Goal: Task Accomplishment & Management: Manage account settings

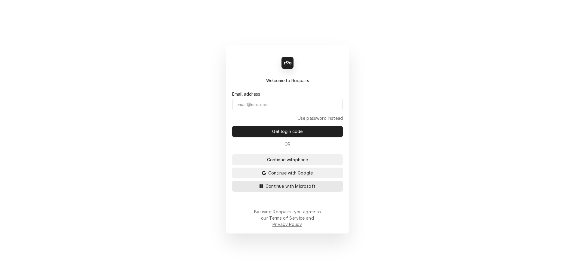
click at [266, 192] on button "Continue with Microsoft" at bounding box center [287, 186] width 111 height 11
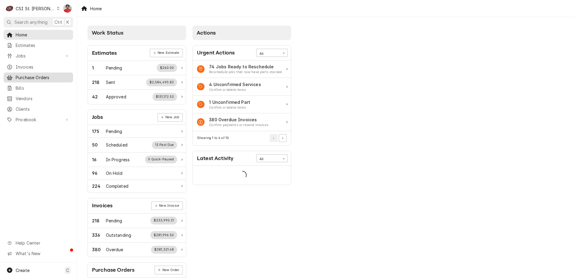
click at [45, 79] on link "Purchase Orders" at bounding box center [39, 78] width 70 height 10
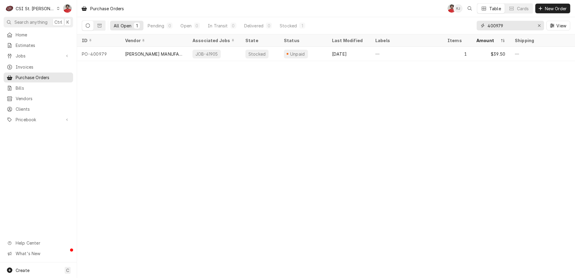
click at [500, 26] on input "400979" at bounding box center [510, 26] width 45 height 10
type input "400982"
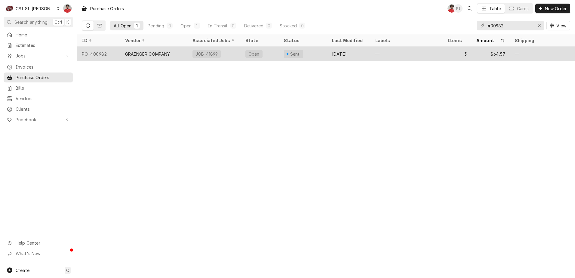
click at [229, 54] on div "JOB-41899" at bounding box center [214, 54] width 53 height 14
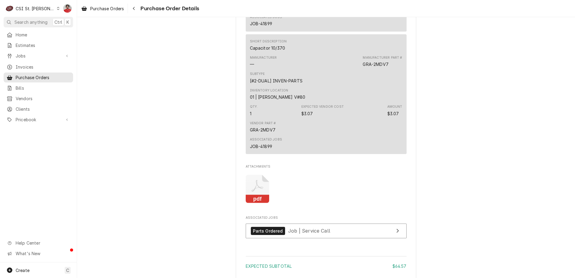
scroll to position [743, 0]
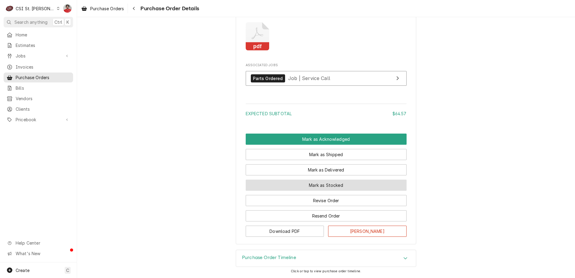
click at [293, 184] on button "Mark as Stocked" at bounding box center [326, 185] width 161 height 11
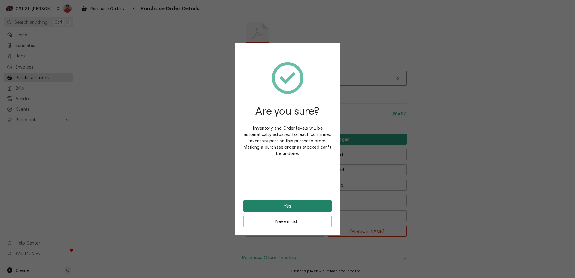
click at [289, 209] on button "Yes" at bounding box center [287, 205] width 88 height 11
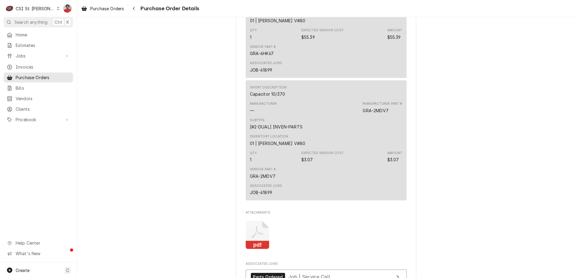
scroll to position [773, 0]
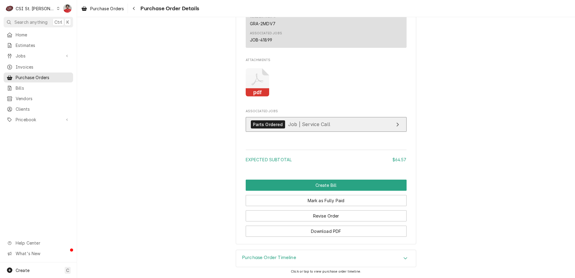
click at [301, 124] on span "Job | Service Call" at bounding box center [309, 124] width 42 height 6
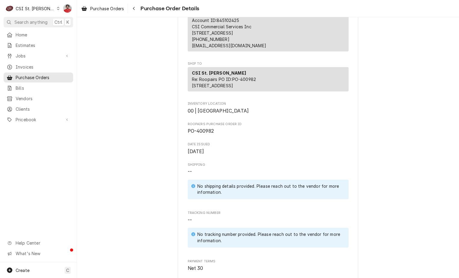
scroll to position [0, 0]
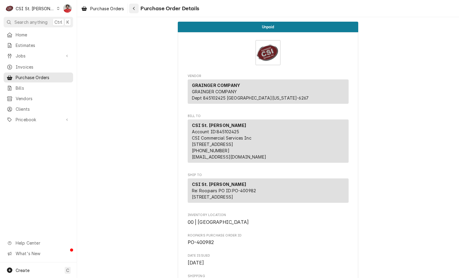
click at [136, 7] on div "Navigate back" at bounding box center [134, 8] width 6 height 6
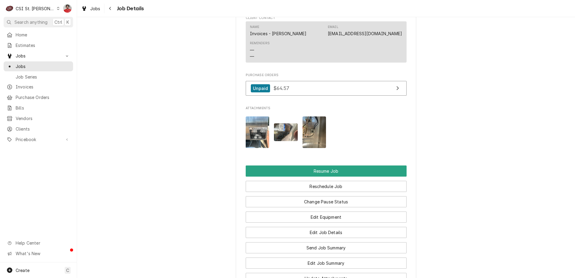
scroll to position [752, 0]
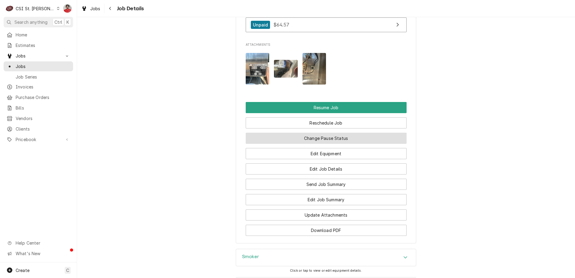
click at [295, 144] on button "Change Pause Status" at bounding box center [326, 138] width 161 height 11
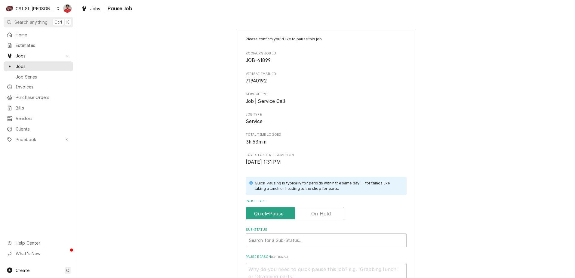
drag, startPoint x: 311, startPoint y: 212, endPoint x: 310, endPoint y: 223, distance: 10.6
click at [311, 212] on label "Pause Type" at bounding box center [295, 213] width 99 height 13
click at [311, 212] on input "Pause Type" at bounding box center [295, 213] width 93 height 13
checkbox input "true"
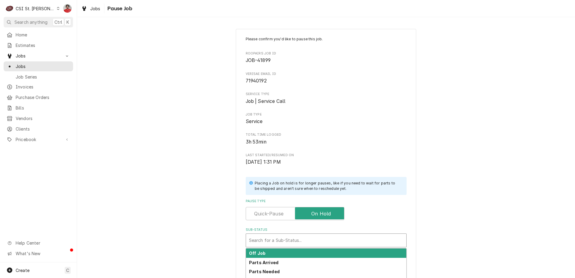
click at [304, 239] on div "Sub-Status" at bounding box center [326, 240] width 154 height 11
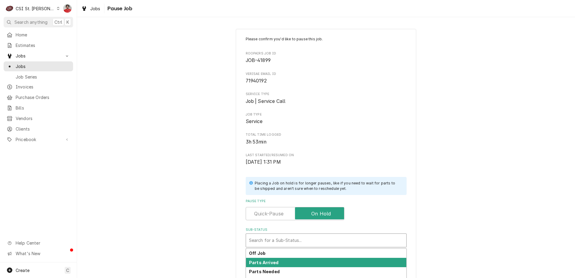
click at [296, 261] on div "Parts Arrived" at bounding box center [326, 262] width 160 height 9
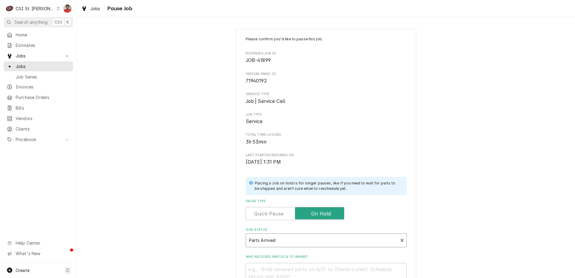
scroll to position [79, 0]
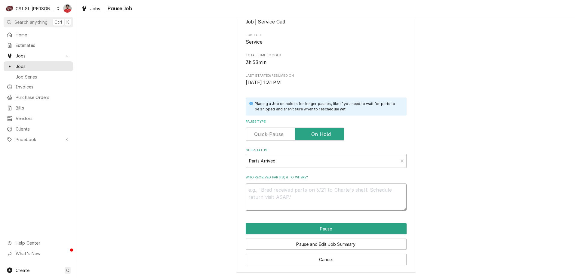
click at [308, 195] on textarea "Who received part(s) & to where?" at bounding box center [326, 197] width 161 height 27
type textarea "x"
type textarea "R"
type textarea "x"
type textarea "Re"
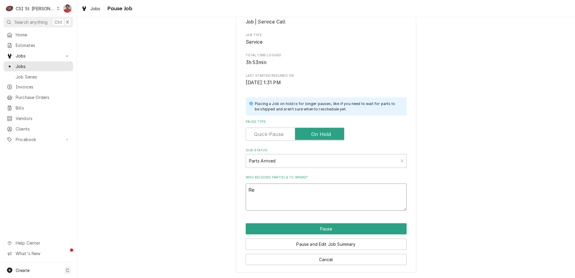
type textarea "x"
type textarea "Rec"
type textarea "x"
type textarea "Rec"
type textarea "x"
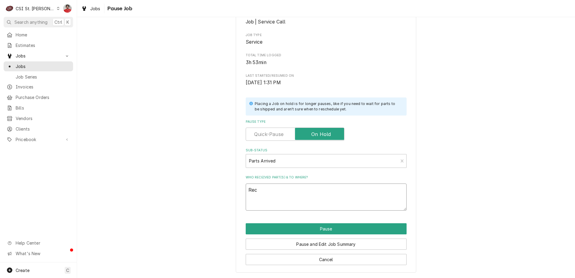
type textarea "Rec p"
type textarea "x"
type textarea "Rec pa"
type textarea "x"
type textarea "Rec par"
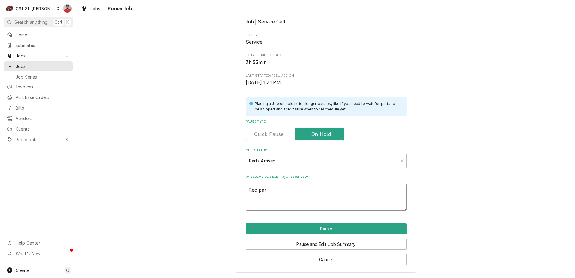
type textarea "x"
type textarea "Rec part"
type textarea "x"
type textarea "Rec parts"
type textarea "x"
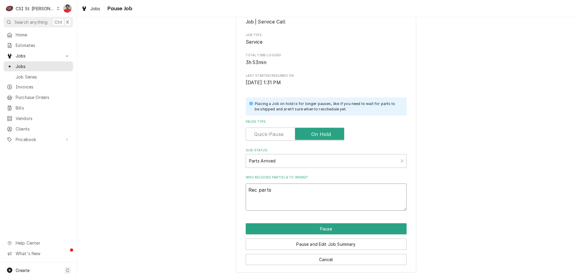
type textarea "Rec parts"
type textarea "x"
type textarea "Rec parts t"
type textarea "x"
type textarea "Rec parts to"
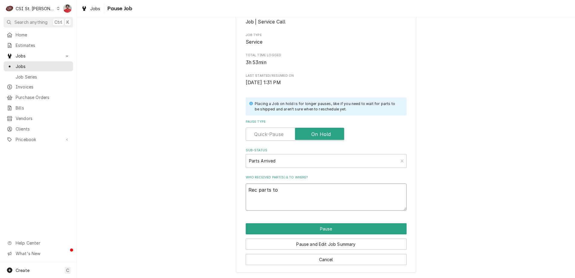
type textarea "x"
type textarea "Rec parts to"
type textarea "x"
type textarea "Rec parts to K"
type textarea "x"
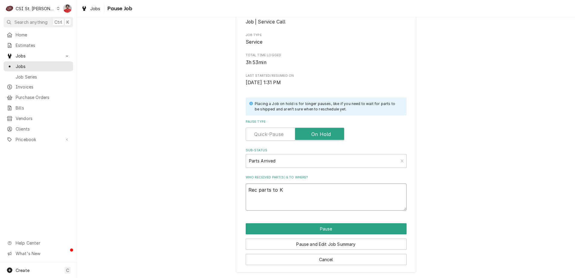
type textarea "Rec parts to Ke"
type textarea "x"
type textarea "Rec parts to Kev"
type textarea "x"
type textarea "Rec parts to Kevi"
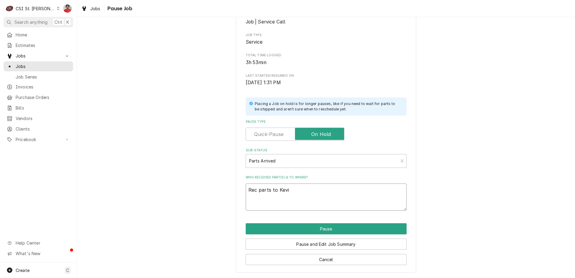
type textarea "x"
type textarea "Rec parts to Kevin"
type textarea "x"
type textarea "Rec parts to Kevin"
type textarea "x"
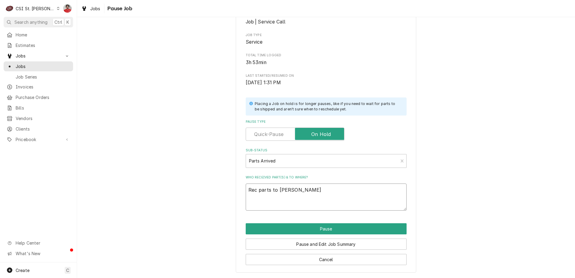
type textarea "Rec parts to Kevin F"
type textarea "x"
type textarea "Rec parts to Kevin F'"
type textarea "x"
type textarea "Rec parts to Kevin F's"
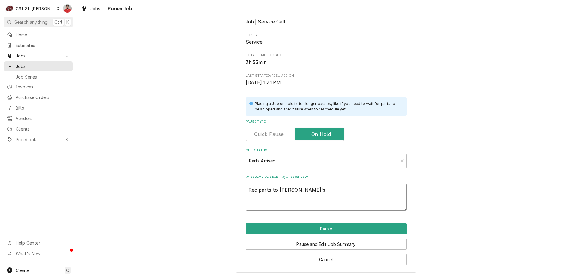
type textarea "x"
type textarea "Rec parts to Kevin F's"
type textarea "x"
type textarea "Rec parts to Kevin F's s"
type textarea "x"
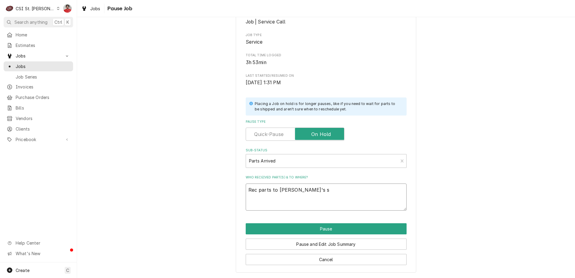
type textarea "Rec parts to Kevin F's sh"
type textarea "x"
type textarea "Rec parts to Kevin F's she"
type textarea "x"
type textarea "Rec parts to Kevin F's shel"
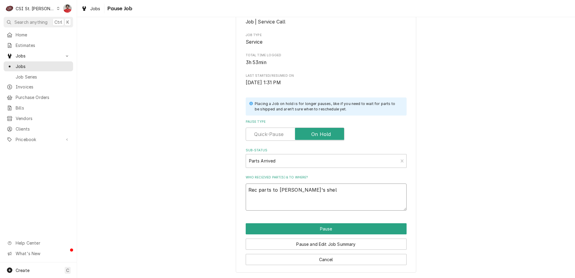
type textarea "x"
type textarea "Rec parts to Kevin F's shelf"
click at [318, 230] on button "Pause" at bounding box center [326, 228] width 161 height 11
type textarea "x"
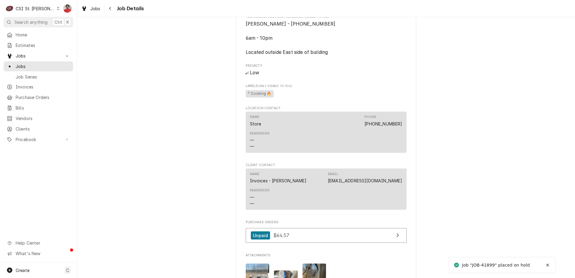
scroll to position [782, 0]
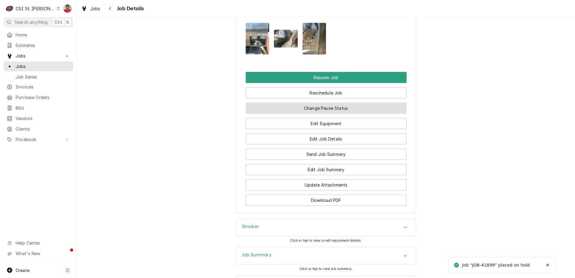
click at [317, 114] on button "Change Pause Status" at bounding box center [326, 108] width 161 height 11
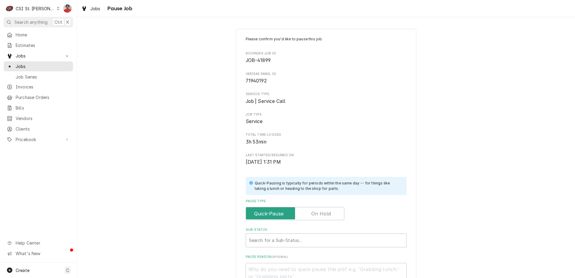
click at [312, 213] on label "Pause Type" at bounding box center [295, 213] width 99 height 13
click at [312, 213] on input "Pause Type" at bounding box center [295, 213] width 93 height 13
checkbox input "true"
type textarea "x"
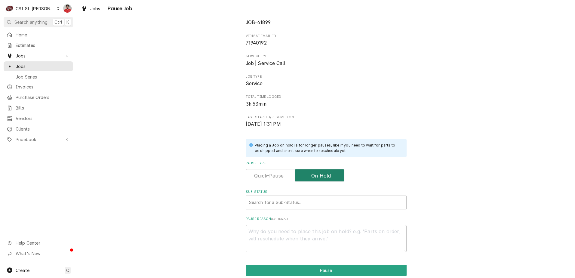
scroll to position [79, 0]
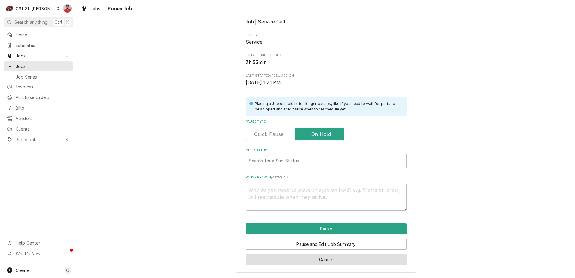
click at [316, 261] on button "Cancel" at bounding box center [326, 259] width 161 height 11
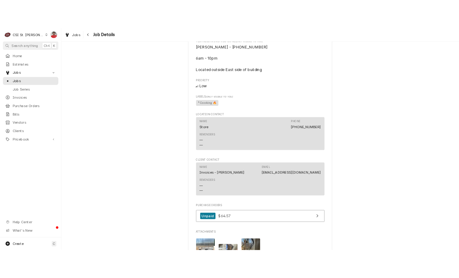
scroll to position [782, 0]
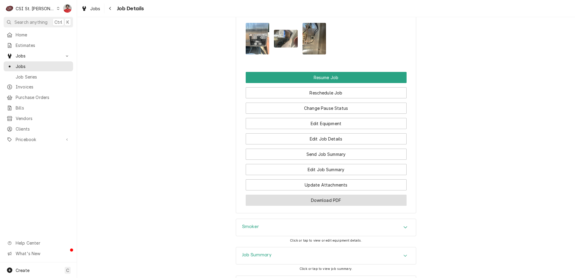
click at [326, 206] on button "Download PDF" at bounding box center [326, 200] width 161 height 11
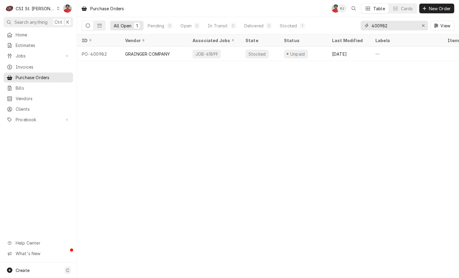
drag, startPoint x: 382, startPoint y: 25, endPoint x: 410, endPoint y: 23, distance: 28.1
click at [409, 23] on input "400982" at bounding box center [394, 26] width 45 height 10
type input "400980"
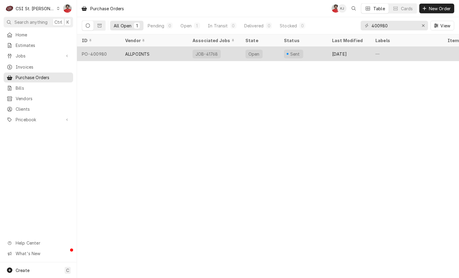
click at [227, 51] on div "JOB-41768" at bounding box center [214, 54] width 53 height 14
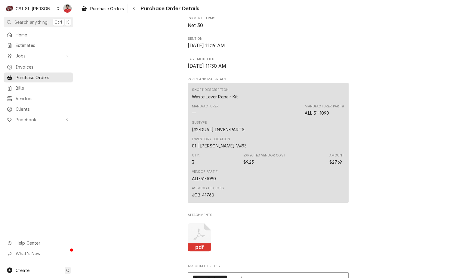
scroll to position [465, 0]
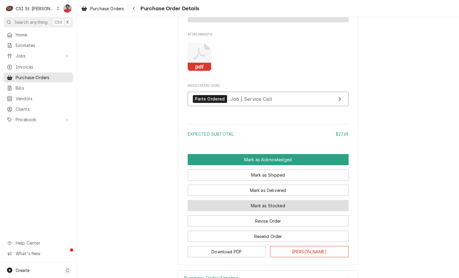
click at [270, 211] on button "Mark as Stocked" at bounding box center [268, 205] width 161 height 11
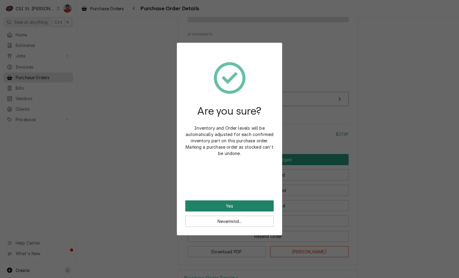
click at [254, 204] on button "Yes" at bounding box center [229, 205] width 88 height 11
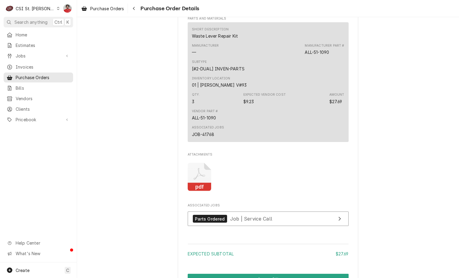
scroll to position [528, 0]
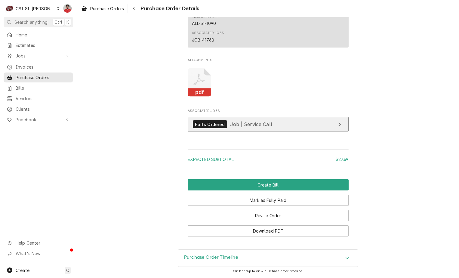
click at [230, 125] on span "Job | Service Call" at bounding box center [251, 124] width 42 height 6
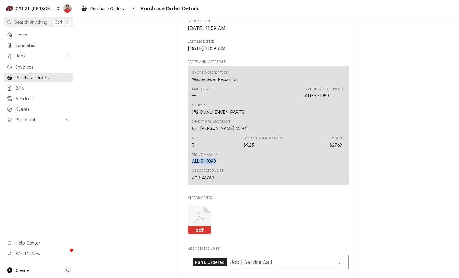
drag, startPoint x: 215, startPoint y: 174, endPoint x: 183, endPoint y: 174, distance: 32.8
click at [183, 174] on div "Vendor ALLPOINTS [GEOGRAPHIC_DATA]-7307 Bill To CSI [GEOGRAPHIC_DATA] Account I…" at bounding box center [268, 18] width 181 height 728
copy div "ALL-51-1090"
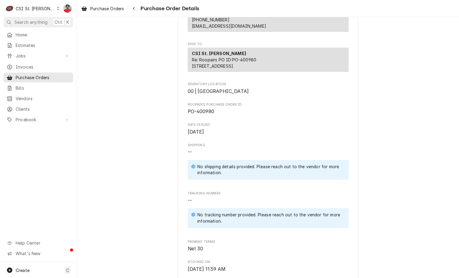
scroll to position [0, 0]
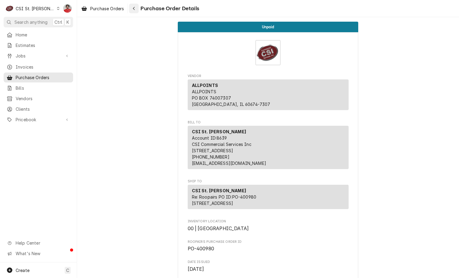
click at [136, 9] on div "Navigate back" at bounding box center [134, 8] width 6 height 6
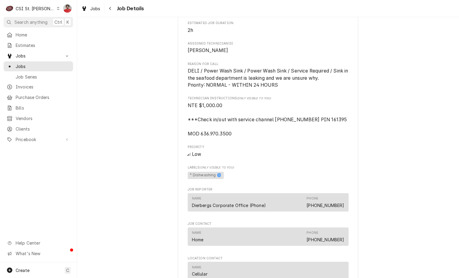
scroll to position [692, 0]
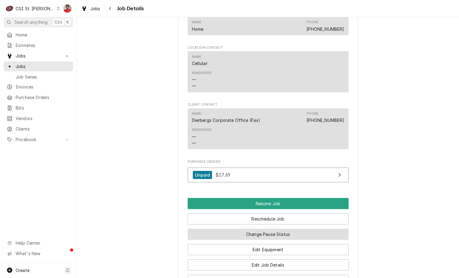
click at [253, 240] on button "Change Pause Status" at bounding box center [268, 234] width 161 height 11
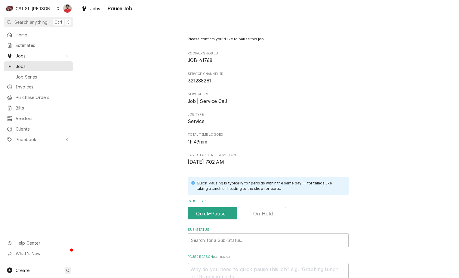
click at [268, 213] on label "Pause Type" at bounding box center [237, 213] width 99 height 13
click at [268, 213] on input "Pause Type" at bounding box center [236, 213] width 93 height 13
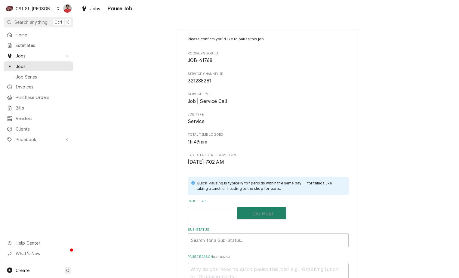
checkbox input "true"
click at [264, 237] on div "Sub-Status" at bounding box center [268, 240] width 154 height 11
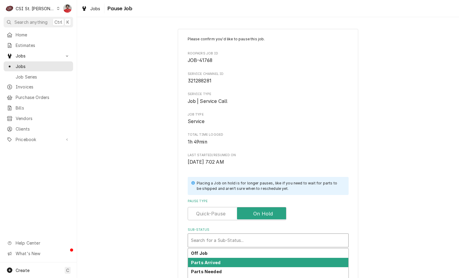
click at [254, 259] on div "Parts Arrived" at bounding box center [268, 262] width 160 height 9
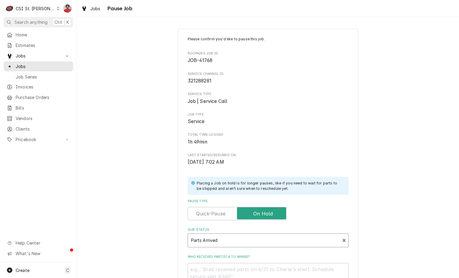
scroll to position [79, 0]
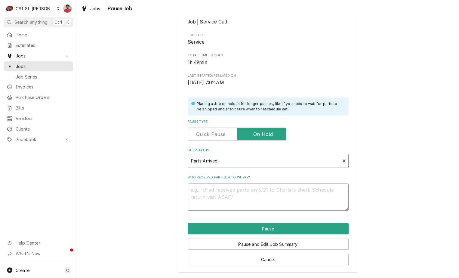
click at [264, 199] on textarea "Who received part(s) & to where?" at bounding box center [268, 197] width 161 height 27
type textarea "x"
type textarea "P"
type textarea "x"
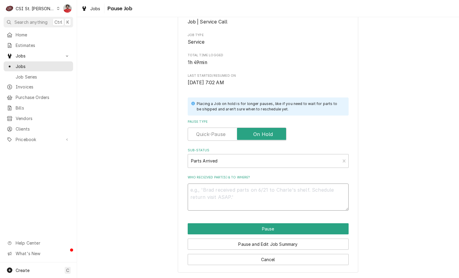
type textarea "O"
type textarea "x"
type textarea "Or"
drag, startPoint x: 218, startPoint y: 192, endPoint x: 152, endPoint y: 193, distance: 66.2
click at [152, 193] on div "Please confirm you'd like to pause this job. Roopairs Job ID JOB-41768 Service …" at bounding box center [268, 111] width 382 height 334
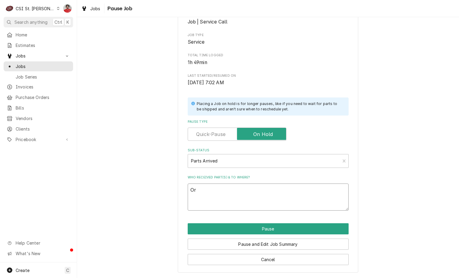
type textarea "x"
type textarea "r"
type textarea "x"
type textarea "re"
type textarea "x"
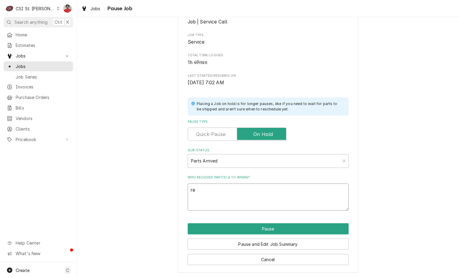
type textarea "rec"
type textarea "x"
type textarea "rec"
paste textarea "ALL-51-1090"
type textarea "x"
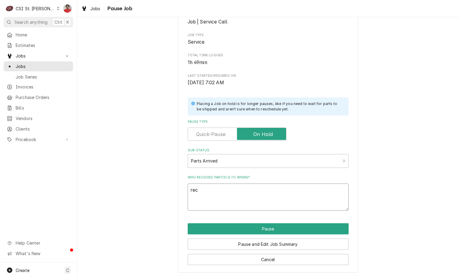
type textarea "rec ALL-51-1090"
type textarea "x"
type textarea "rec ALL-51-1090"
type textarea "x"
type textarea "rec ALL-51-1090 t"
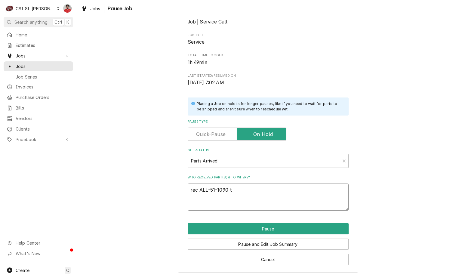
type textarea "x"
type textarea "rec ALL-51-1090 to"
type textarea "x"
type textarea "rec ALL-51-1090 to"
type textarea "x"
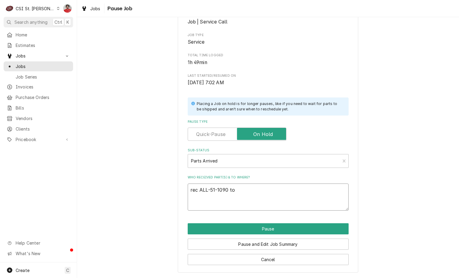
type textarea "rec ALL-51-1090 to C"
type textarea "x"
type textarea "rec ALL-51-1090 to [GEOGRAPHIC_DATA]"
type textarea "x"
type textarea "rec ALL-51-1090 to CHu"
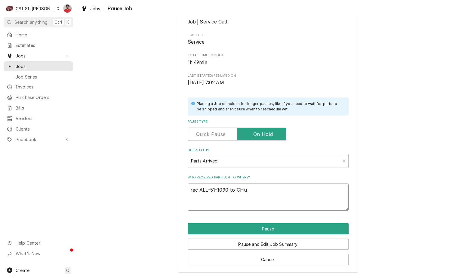
type textarea "x"
type textarea "rec ALL-51-1090 to [GEOGRAPHIC_DATA]"
type textarea "x"
type textarea "rec ALL-51-1090 to [PERSON_NAME]"
type textarea "x"
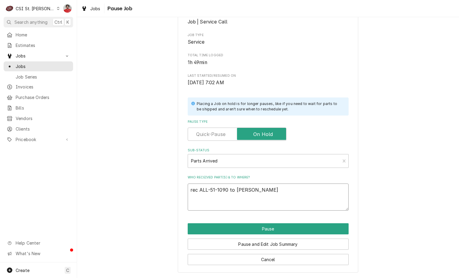
type textarea "rec ALL-51-1090 to [PERSON_NAME]'"
type textarea "x"
type textarea "rec ALL-51-1090 to [PERSON_NAME]'s"
type textarea "x"
type textarea "rec ALL-51-1090 to [PERSON_NAME]'s"
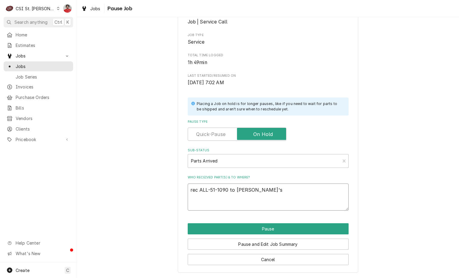
type textarea "x"
type textarea "rec ALL-51-1090 to [PERSON_NAME]'s s"
type textarea "x"
type textarea "rec ALL-51-1090 to [PERSON_NAME]'s sh"
type textarea "x"
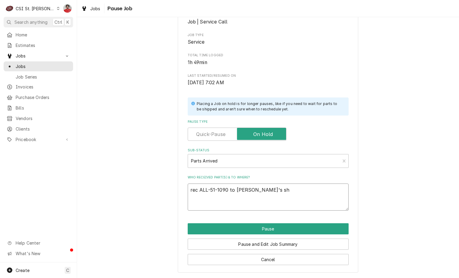
type textarea "rec ALL-51-1090 to [PERSON_NAME]'s she"
type textarea "x"
type textarea "rec ALL-51-1090 to [PERSON_NAME]'s shel"
type textarea "x"
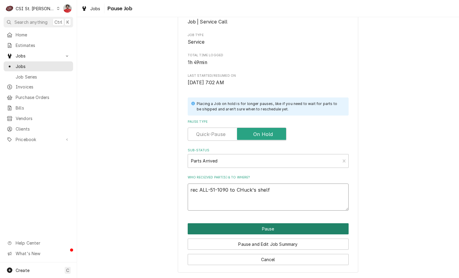
type textarea "rec ALL-51-1090 to CHuck's shelf"
click at [235, 229] on button "Pause" at bounding box center [268, 228] width 161 height 11
type textarea "x"
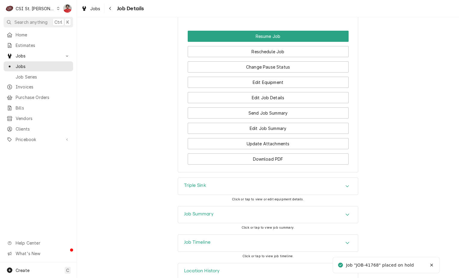
scroll to position [865, 0]
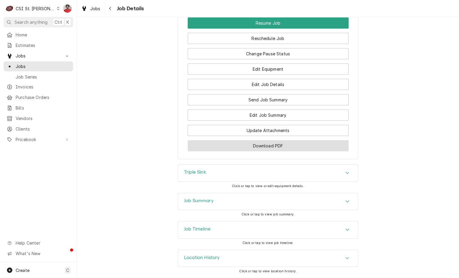
click at [264, 145] on button "Download PDF" at bounding box center [268, 145] width 161 height 11
click at [289, 149] on button "Download PDF" at bounding box center [268, 145] width 161 height 11
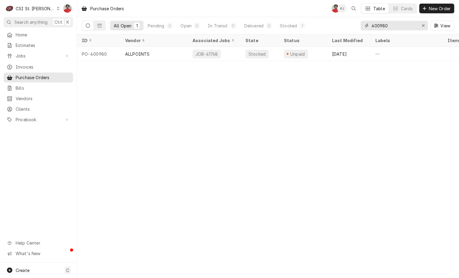
click at [389, 23] on input "400980" at bounding box center [394, 26] width 45 height 10
click at [388, 26] on input "400980" at bounding box center [394, 26] width 45 height 10
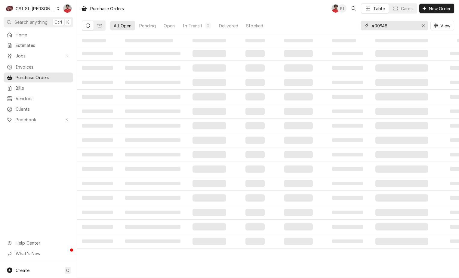
type input "400948"
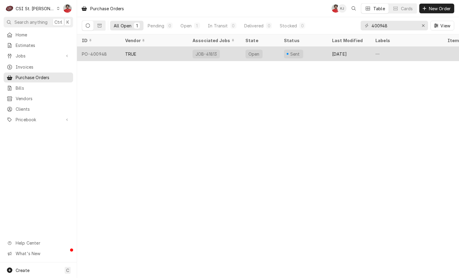
click at [233, 51] on div "JOB-41813" at bounding box center [214, 54] width 53 height 14
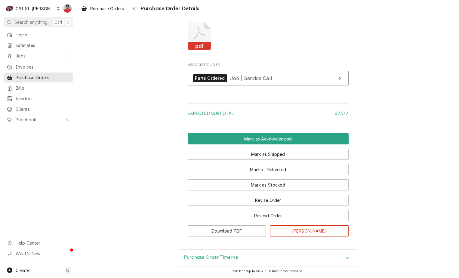
scroll to position [498, 0]
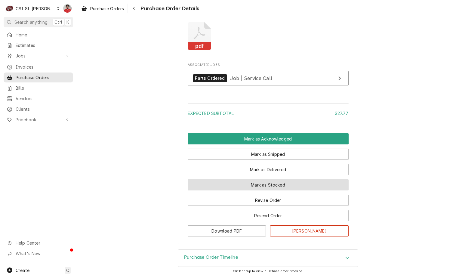
click at [234, 181] on button "Mark as Stocked" at bounding box center [268, 184] width 161 height 11
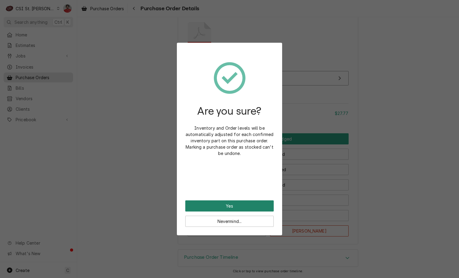
click at [243, 209] on button "Yes" at bounding box center [229, 205] width 88 height 11
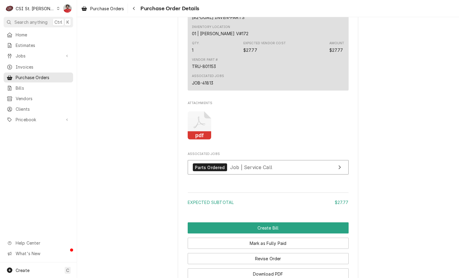
scroll to position [525, 0]
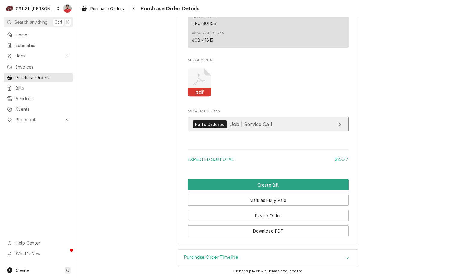
click at [230, 124] on span "Job | Service Call" at bounding box center [251, 124] width 42 height 6
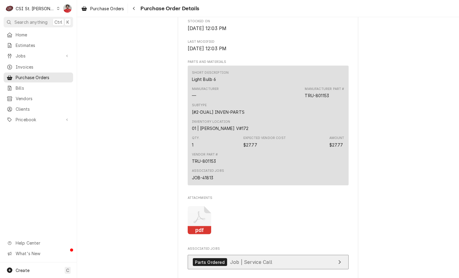
scroll to position [375, 0]
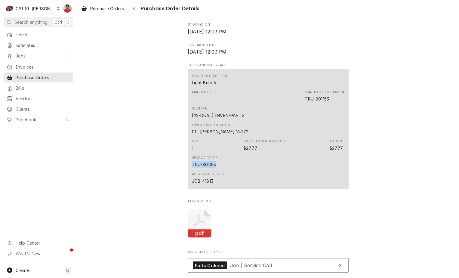
drag, startPoint x: 216, startPoint y: 178, endPoint x: 170, endPoint y: 176, distance: 45.8
click at [170, 176] on div "Unpaid Vendor TRUE TRUE [STREET_ADDRESS] Bill To CSI St. Louis Account ID: 2370…" at bounding box center [268, 17] width 382 height 748
copy div "TRU-801153"
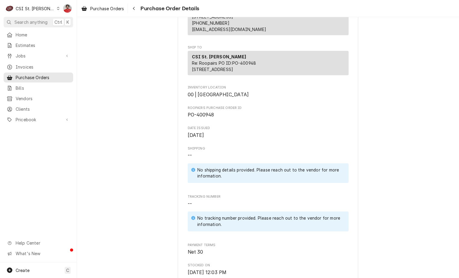
scroll to position [0, 0]
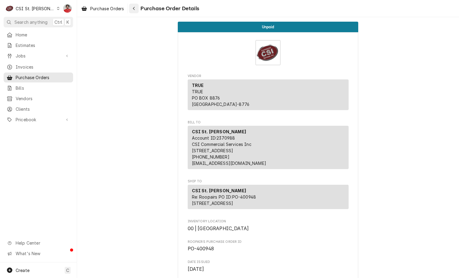
click at [139, 9] on button "Navigate back" at bounding box center [134, 9] width 10 height 10
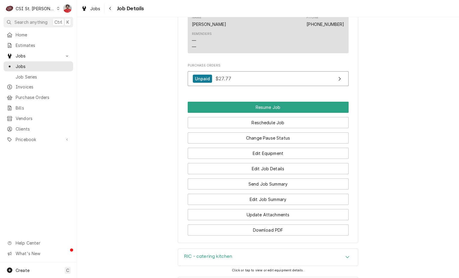
scroll to position [752, 0]
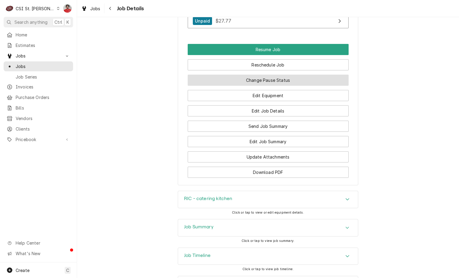
click at [256, 86] on button "Change Pause Status" at bounding box center [268, 80] width 161 height 11
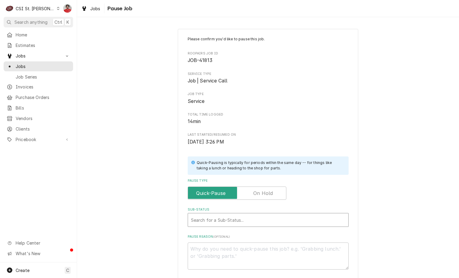
type textarea "x"
click at [252, 222] on div "Sub-Status" at bounding box center [268, 220] width 154 height 11
click at [254, 200] on div "Please confirm you'd like to pause this job. Roopairs Job ID JOB-41813 Service …" at bounding box center [268, 152] width 161 height 233
click at [254, 193] on label "Pause Type" at bounding box center [237, 193] width 99 height 13
click at [254, 193] on input "Pause Type" at bounding box center [236, 193] width 93 height 13
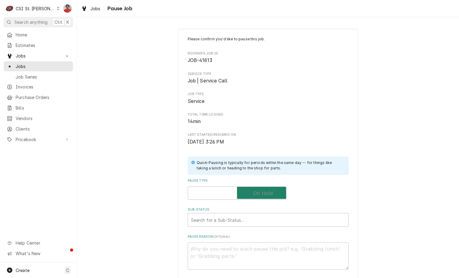
checkbox input "true"
click at [248, 224] on div "Sub-Status" at bounding box center [268, 220] width 154 height 11
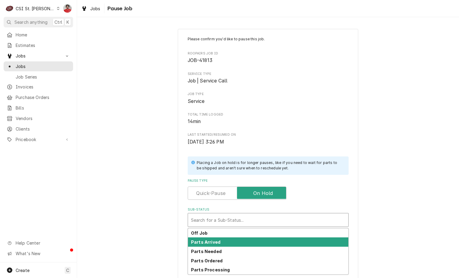
drag, startPoint x: 245, startPoint y: 237, endPoint x: 244, endPoint y: 240, distance: 3.1
click at [244, 240] on div "Off Job Parts Arrived Parts Needed Parts Ordered Parts Processing" at bounding box center [268, 251] width 160 height 46
click at [244, 240] on div "Parts Arrived" at bounding box center [268, 241] width 160 height 9
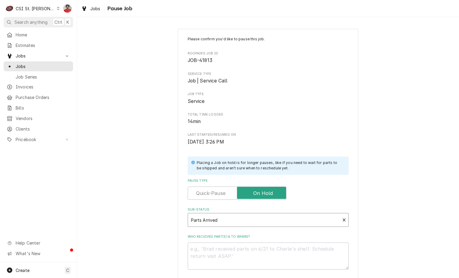
scroll to position [59, 0]
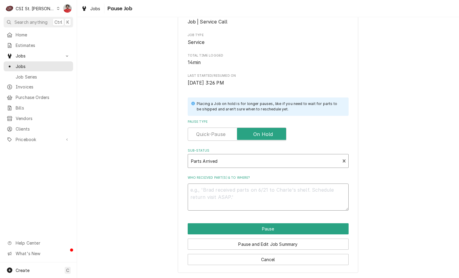
click at [237, 198] on textarea "Who received part(s) & to where?" at bounding box center [268, 197] width 161 height 27
paste textarea "TRU-801153"
type textarea "x"
type textarea "TRU-801153"
type textarea "x"
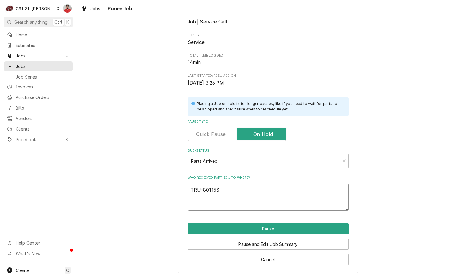
type textarea "TRU-801153"
type textarea "x"
type textarea "TRU-801153 r"
type textarea "x"
type textarea "TRU-801153 re"
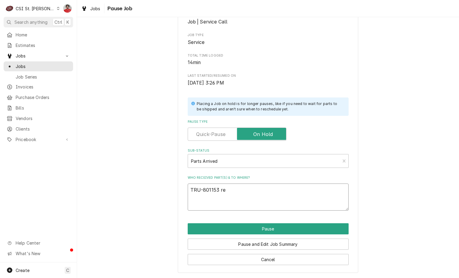
type textarea "x"
type textarea "TRU-801153 rec"
type textarea "x"
type textarea "TRU-801153 rec"
type textarea "x"
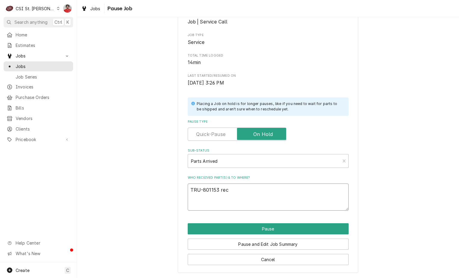
type textarea "TRU-801153 rec t"
type textarea "x"
type textarea "TRU-801153 rec to"
type textarea "x"
type textarea "TRU-801153 rec to"
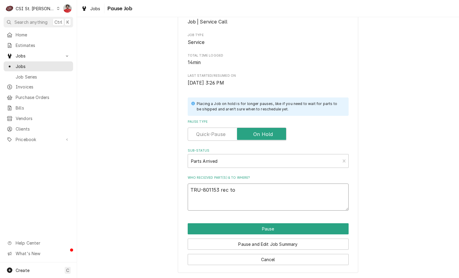
type textarea "x"
type textarea "TRU-801153 rec to T"
type textarea "x"
type textarea "TRU-801153 rec to Tr"
type textarea "x"
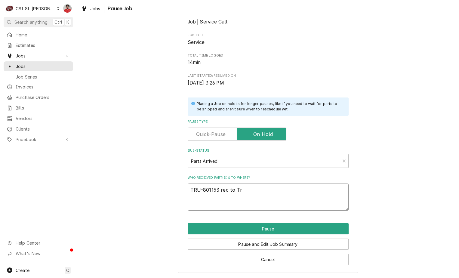
type textarea "TRU-801153 rec to T"
type textarea "x"
type textarea "TRU-801153 rec to"
click at [256, 193] on textarea "TRU-801153 rec to" at bounding box center [268, 197] width 161 height 27
type textarea "x"
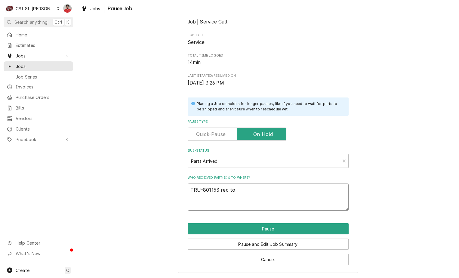
type textarea "TRU-801153 rec to T"
type textarea "x"
type textarea "TRU-801153 rec to To"
type textarea "x"
type textarea "TRU-801153 rec to Ton"
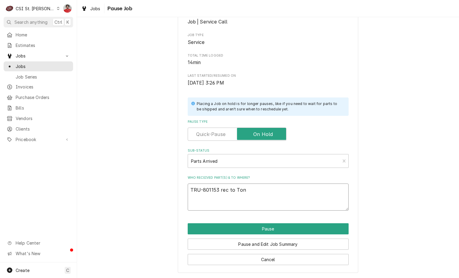
type textarea "x"
type textarea "TRU-801153 rec to Tony"
type textarea "x"
type textarea "TRU-801153 rec to Tony"
type textarea "x"
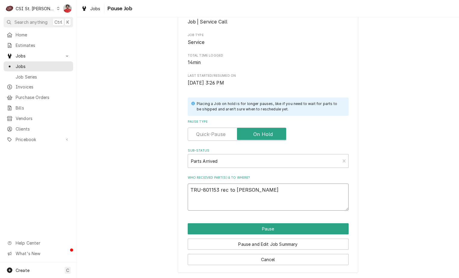
type textarea "TRU-801153 rec to Tony p"
type textarea "x"
type textarea "TRU-801153 rec to Tony"
type textarea "x"
type textarea "TRU-801153 rec to Tony P"
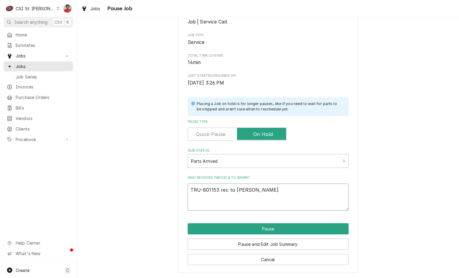
type textarea "x"
type textarea "TRU-801153 rec to Tony P'"
type textarea "x"
type textarea "TRU-801153 rec to Tony P's"
type textarea "x"
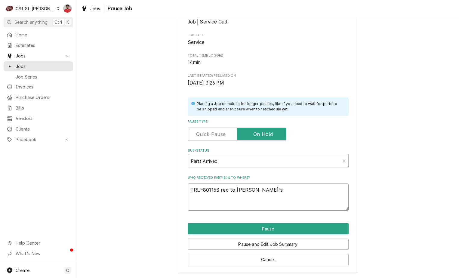
type textarea "TRU-801153 rec to Tony P's"
type textarea "x"
type textarea "TRU-801153 rec to Tony P's s"
type textarea "x"
type textarea "TRU-801153 rec to Tony P's sh"
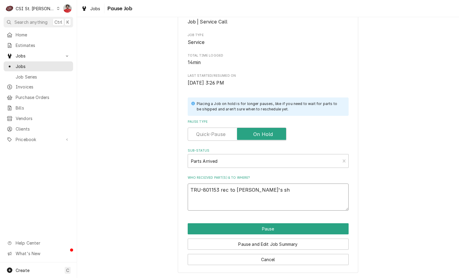
type textarea "x"
type textarea "TRU-801153 rec to Tony P's she"
type textarea "x"
type textarea "TRU-801153 rec to Tony P's shel"
type textarea "x"
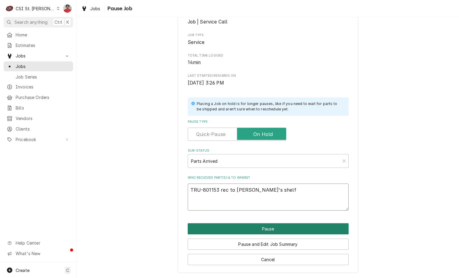
type textarea "TRU-801153 rec to Tony P's shelf"
click at [251, 227] on button "Pause" at bounding box center [268, 228] width 161 height 11
type textarea "x"
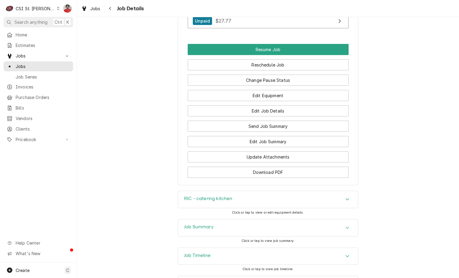
scroll to position [786, 0]
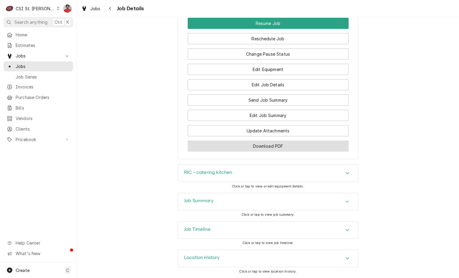
click at [285, 148] on button "Download PDF" at bounding box center [268, 146] width 161 height 11
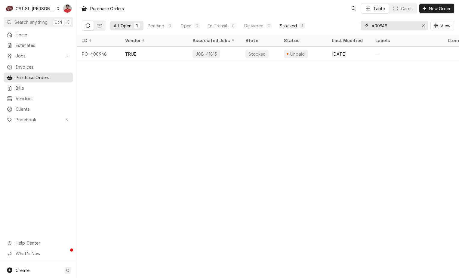
drag, startPoint x: 394, startPoint y: 26, endPoint x: 304, endPoint y: 28, distance: 89.4
click at [305, 28] on div "All Open 1 Pending 0 Open 0 In Transit 0 Delivered 0 Stocked 1 400948 View" at bounding box center [268, 25] width 372 height 17
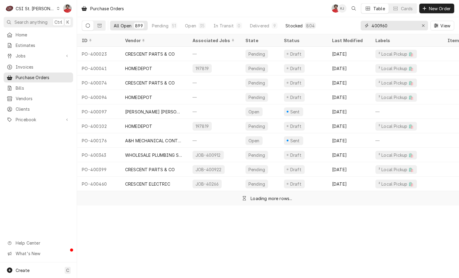
type input "400960"
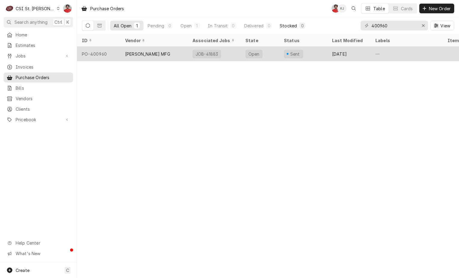
click at [273, 53] on div "Open" at bounding box center [260, 54] width 39 height 14
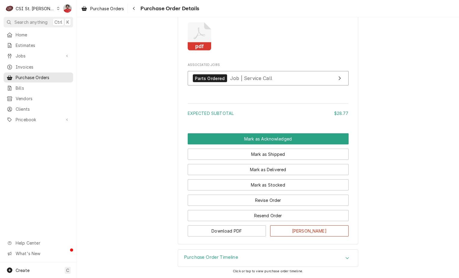
scroll to position [621, 0]
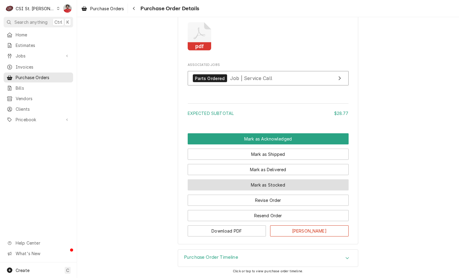
click at [263, 184] on button "Mark as Stocked" at bounding box center [268, 184] width 161 height 11
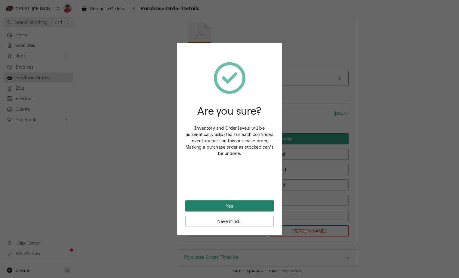
click at [253, 207] on button "Yes" at bounding box center [229, 205] width 88 height 11
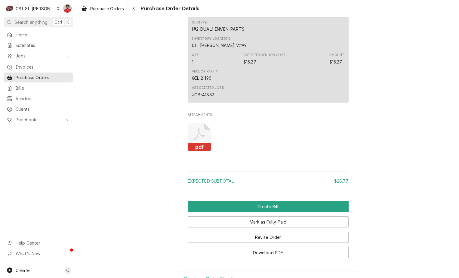
scroll to position [618, 0]
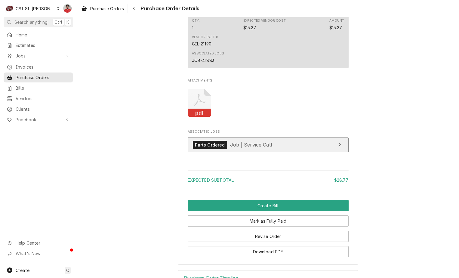
click at [246, 148] on span "Job | Service Call" at bounding box center [251, 145] width 42 height 6
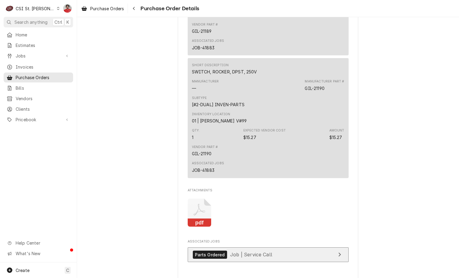
scroll to position [497, 0]
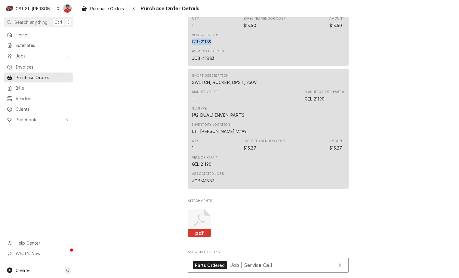
drag, startPoint x: 206, startPoint y: 54, endPoint x: 179, endPoint y: 58, distance: 27.7
copy div "GIL-21189"
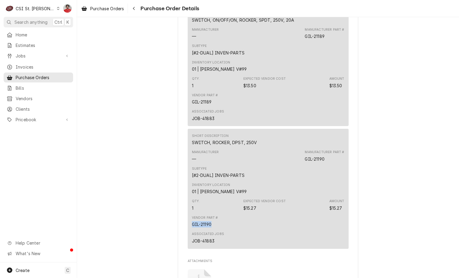
drag, startPoint x: 190, startPoint y: 236, endPoint x: 179, endPoint y: 236, distance: 10.8
click at [179, 236] on div "Vendor [PERSON_NAME] MFG [PERSON_NAME] MFG [GEOGRAPHIC_DATA]-0247 Bill To [GEOG…" at bounding box center [268, 20] width 181 height 850
copy div "GIL-21190"
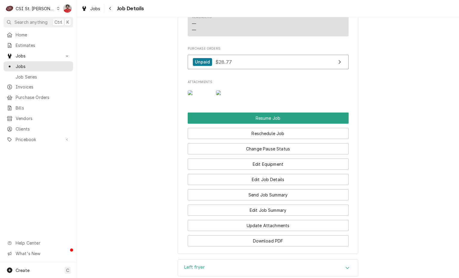
scroll to position [844, 0]
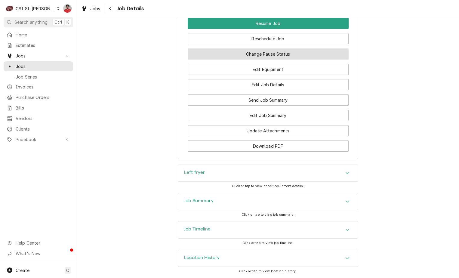
click at [240, 58] on button "Change Pause Status" at bounding box center [268, 53] width 161 height 11
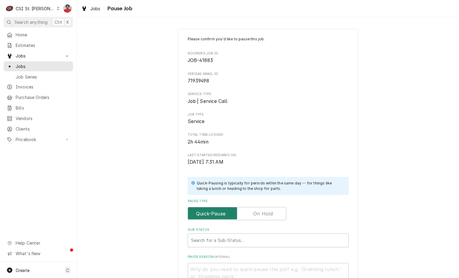
click at [266, 208] on input "Pause Type" at bounding box center [236, 213] width 93 height 13
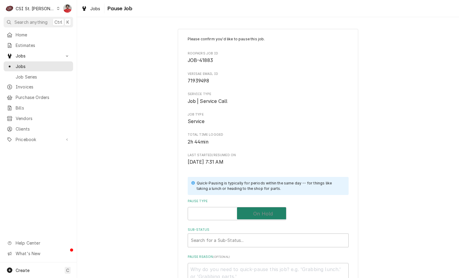
checkbox input "true"
click at [256, 239] on div "Sub-Status" at bounding box center [268, 240] width 154 height 11
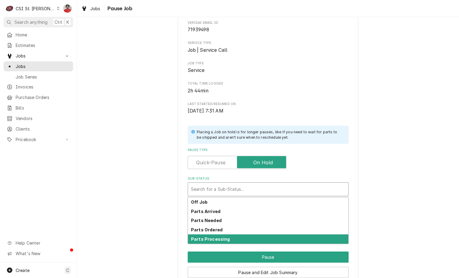
scroll to position [79, 0]
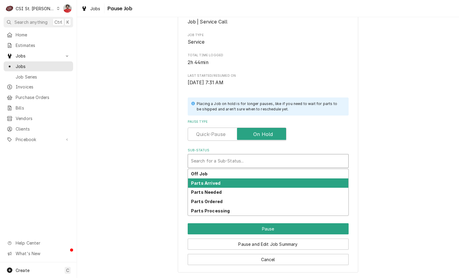
click at [250, 185] on div "Parts Arrived" at bounding box center [268, 182] width 160 height 9
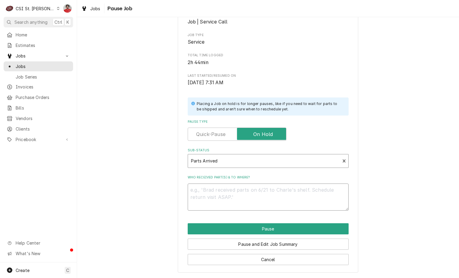
click at [250, 193] on textarea "Who received part(s) & to where?" at bounding box center [268, 197] width 161 height 27
paste textarea "GIL-21189"
type textarea "x"
type textarea "GIL-21189"
type textarea "x"
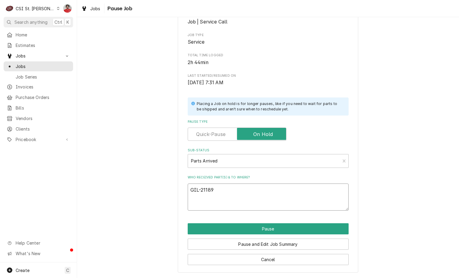
type textarea "GIL-21189"
type textarea "x"
type textarea "GIL-21189 a"
type textarea "x"
type textarea "GIL-21189 an"
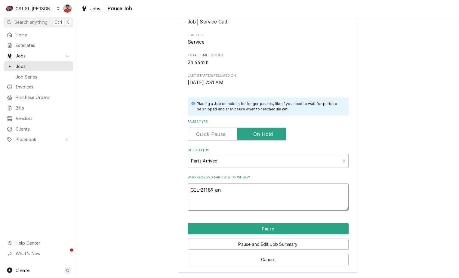
type textarea "x"
type textarea "GIL-21189 and"
type textarea "x"
type textarea "GIL-21189 and"
paste textarea "GIL-21190"
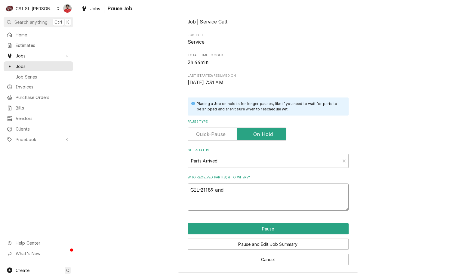
type textarea "x"
type textarea "GIL-21189 and GIL-21190"
type textarea "x"
type textarea "GIL-21189 and GIL-21190"
type textarea "x"
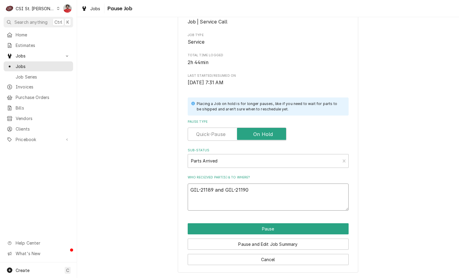
type textarea "GIL-21189 and GIL-21190 r"
type textarea "x"
type textarea "GIL-21189 and GIL-21190 re"
type textarea "x"
type textarea "GIL-21189 and GIL-21190 rec"
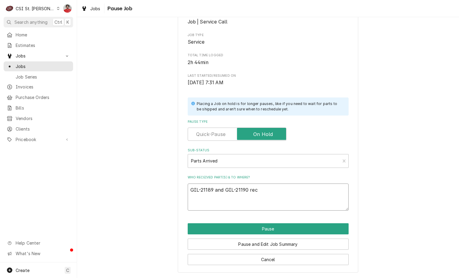
type textarea "x"
type textarea "GIL-21189 and GIL-21190 rec"
type textarea "x"
type textarea "GIL-21189 and GIL-21190 rec t"
type textarea "x"
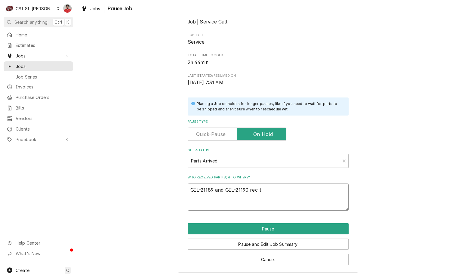
type textarea "GIL-21189 and GIL-21190 rec to"
type textarea "x"
type textarea "GIL-21189 and GIL-21190 rec to"
type textarea "x"
type textarea "GIL-21189 and GIL-21190 rec to K"
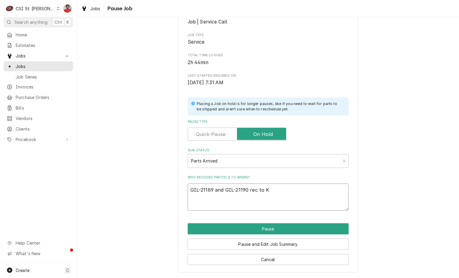
type textarea "x"
type textarea "GIL-21189 and GIL-21190 rec to"
type textarea "x"
type textarea "GIL-21189 and GIL-21190 rec to R"
type textarea "x"
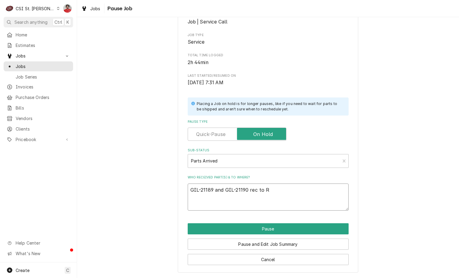
type textarea "GIL-21189 and GIL-21190 rec to Ry"
type textarea "x"
type textarea "GIL-21189 and GIL-21190 rec to Rya"
type textarea "x"
type textarea "GIL-21189 and GIL-21190 rec to Ryan"
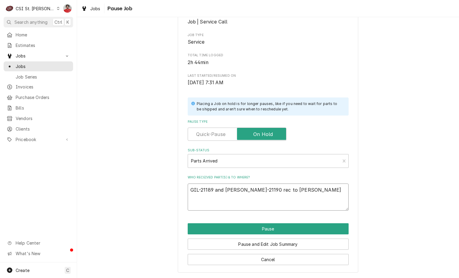
type textarea "x"
type textarea "GIL-21189 and GIL-21190 rec to Ryanb"
type textarea "x"
type textarea "GIL-21189 and GIL-21190 rec to Ryanb"
type textarea "x"
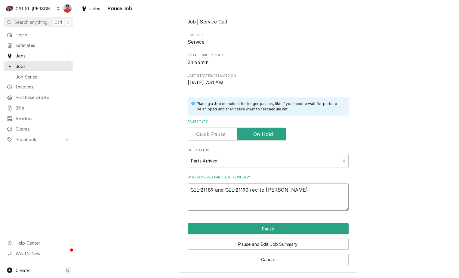
type textarea "GIL-21189 and GIL-21190 rec to Ryanb B"
type textarea "x"
type textarea "GIL-21189 and GIL-21190 rec to Ryanb"
type textarea "x"
type textarea "GIL-21189 and GIL-21190 rec to Ryanb"
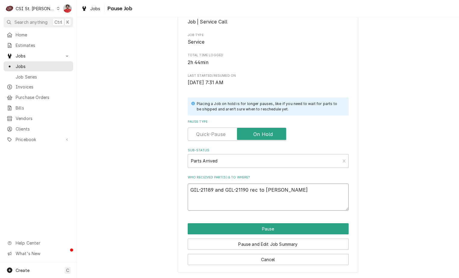
type textarea "x"
type textarea "GIL-21189 and GIL-21190 rec to Ryan"
type textarea "x"
type textarea "GIL-21189 and GIL-21190 rec to Ryan"
type textarea "x"
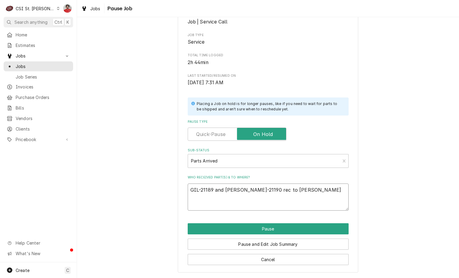
type textarea "GIL-21189 and GIL-21190 rec to Ryan B"
type textarea "x"
type textarea "GIL-21189 and GIL-21190 rec to Ryan B'"
type textarea "x"
type textarea "GIL-21189 and GIL-21190 rec to Ryan B's"
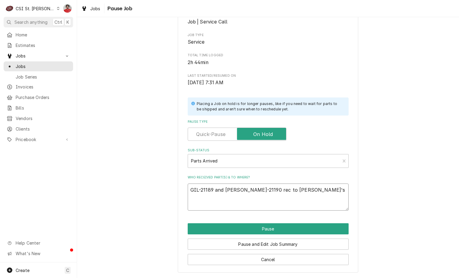
type textarea "x"
type textarea "GIL-21189 and GIL-21190 rec to Ryan B's"
type textarea "x"
type textarea "GIL-21189 and GIL-21190 rec to Ryan B's s"
type textarea "x"
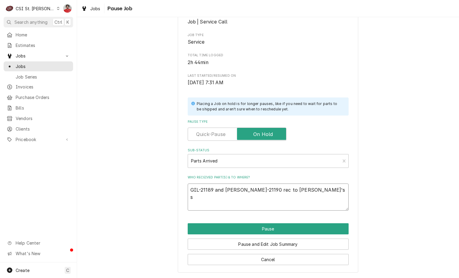
type textarea "GIL-21189 and GIL-21190 rec to Ryan B's sh"
type textarea "x"
type textarea "GIL-21189 and GIL-21190 rec to Ryan B's she"
type textarea "x"
type textarea "GIL-21189 and GIL-21190 rec to Ryan B's shel"
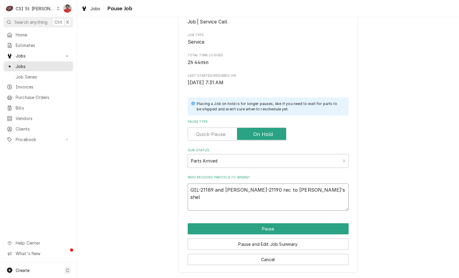
type textarea "x"
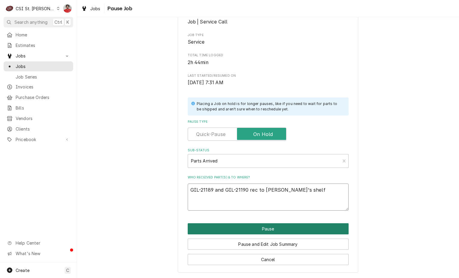
type textarea "GIL-21189 and GIL-21190 rec to [PERSON_NAME]'s shelf"
click at [270, 227] on button "Pause" at bounding box center [268, 228] width 161 height 11
type textarea "x"
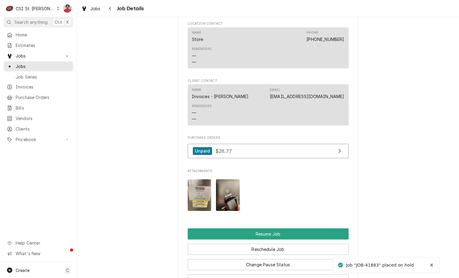
scroll to position [844, 0]
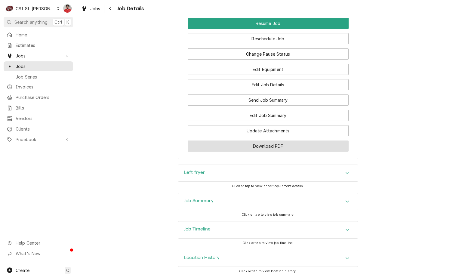
click at [243, 146] on button "Download PDF" at bounding box center [268, 146] width 161 height 11
